Goal: Check status: Check status

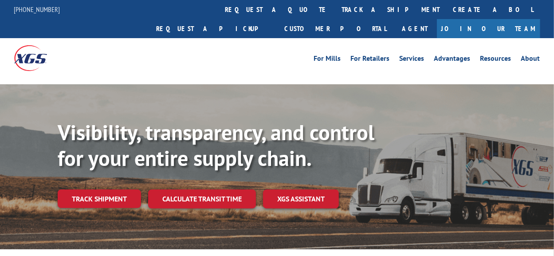
drag, startPoint x: 107, startPoint y: 181, endPoint x: 112, endPoint y: 181, distance: 4.9
click at [107, 189] on link "Track shipment" at bounding box center [99, 198] width 83 height 19
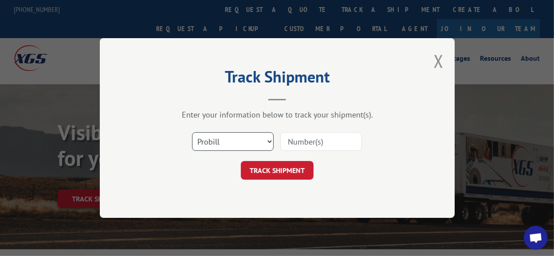
drag, startPoint x: 253, startPoint y: 142, endPoint x: 244, endPoint y: 149, distance: 11.4
click at [253, 142] on select "Select category... Probill BOL PO" at bounding box center [233, 141] width 82 height 19
select select "bol"
click at [192, 132] on select "Select category... Probill BOL PO" at bounding box center [233, 141] width 82 height 19
paste input "7035505."
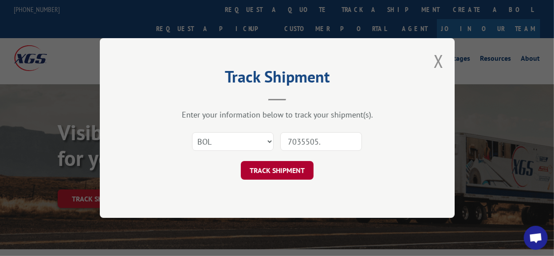
type input "7035505."
click at [272, 172] on button "TRACK SHIPMENT" at bounding box center [277, 170] width 73 height 19
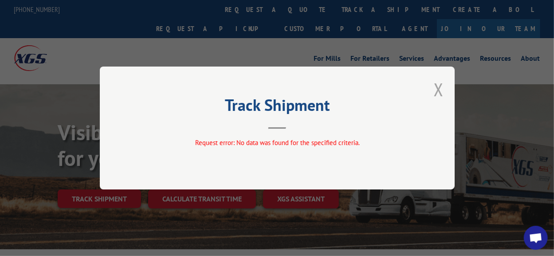
click at [439, 89] on button "Close modal" at bounding box center [438, 89] width 10 height 23
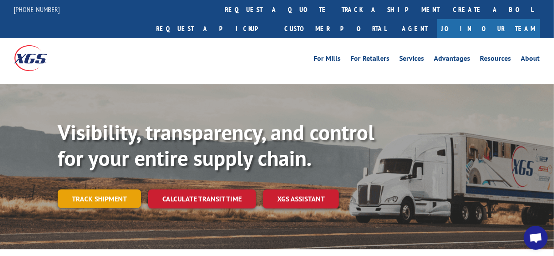
click at [107, 189] on link "Track shipment" at bounding box center [99, 198] width 83 height 19
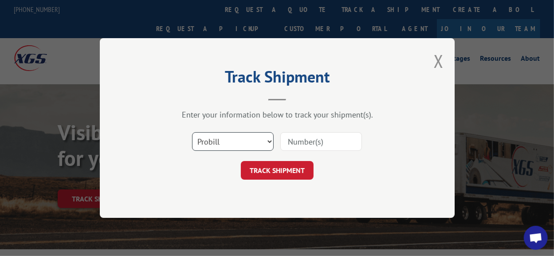
drag, startPoint x: 230, startPoint y: 143, endPoint x: 229, endPoint y: 147, distance: 4.5
click at [230, 143] on select "Select category... Probill BOL PO" at bounding box center [233, 141] width 82 height 19
select select "bol"
click at [192, 132] on select "Select category... Probill BOL PO" at bounding box center [233, 141] width 82 height 19
click at [300, 141] on input at bounding box center [321, 141] width 82 height 19
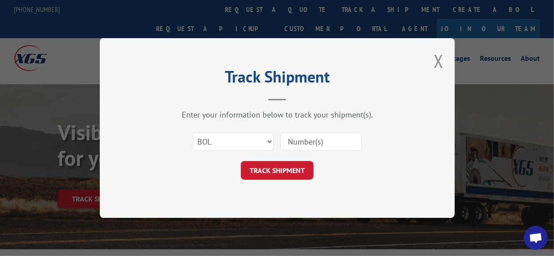
paste input "7035505."
type input "7035505"
click at [301, 170] on button "TRACK SHIPMENT" at bounding box center [277, 170] width 73 height 19
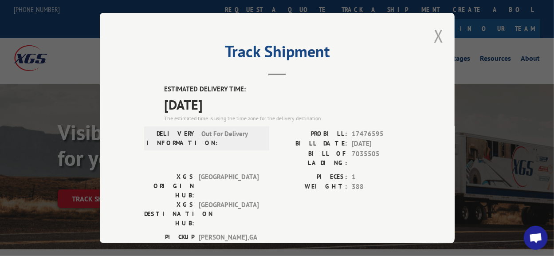
click at [437, 28] on button "Close modal" at bounding box center [438, 35] width 10 height 23
